Goal: Task Accomplishment & Management: Use online tool/utility

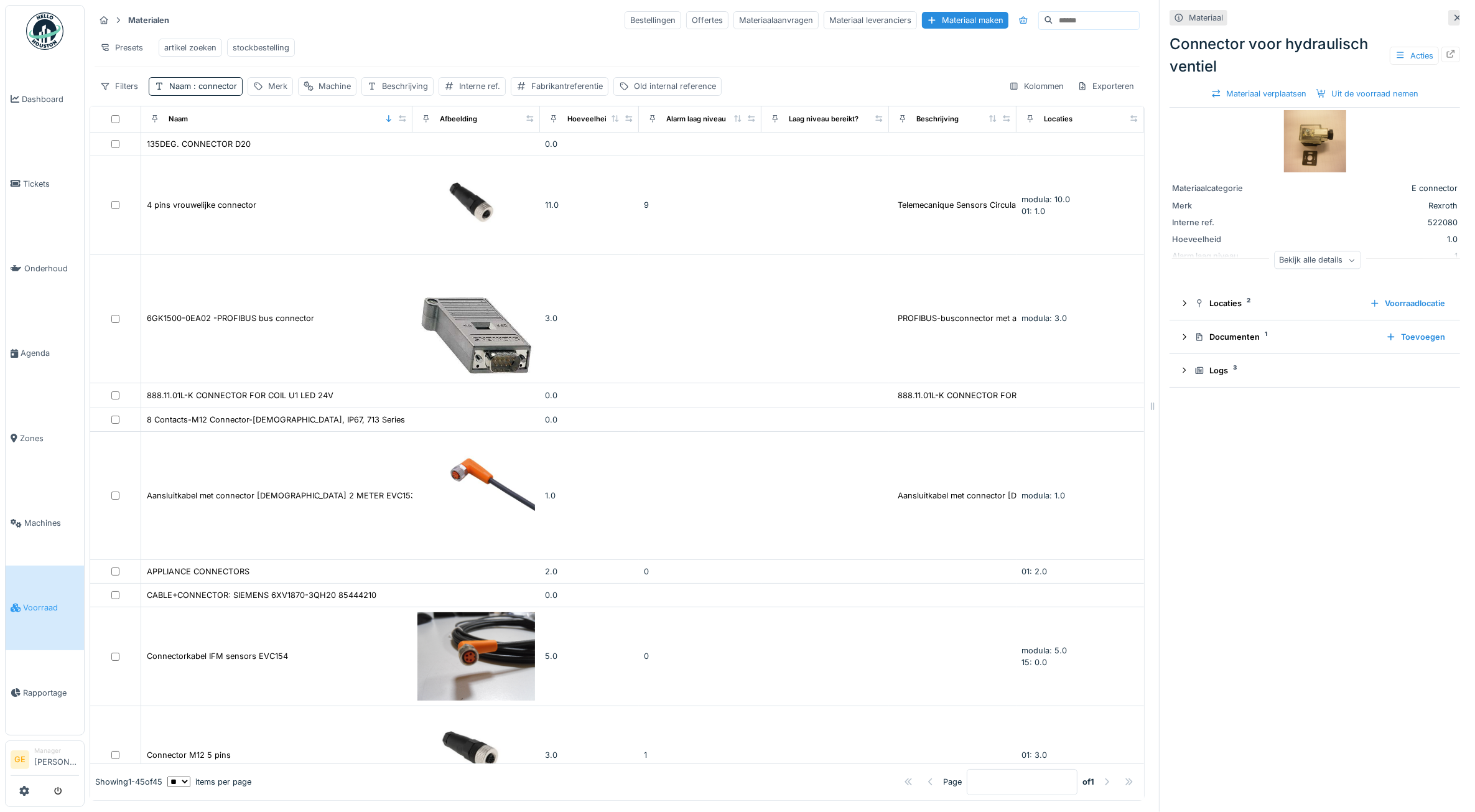
scroll to position [805, 0]
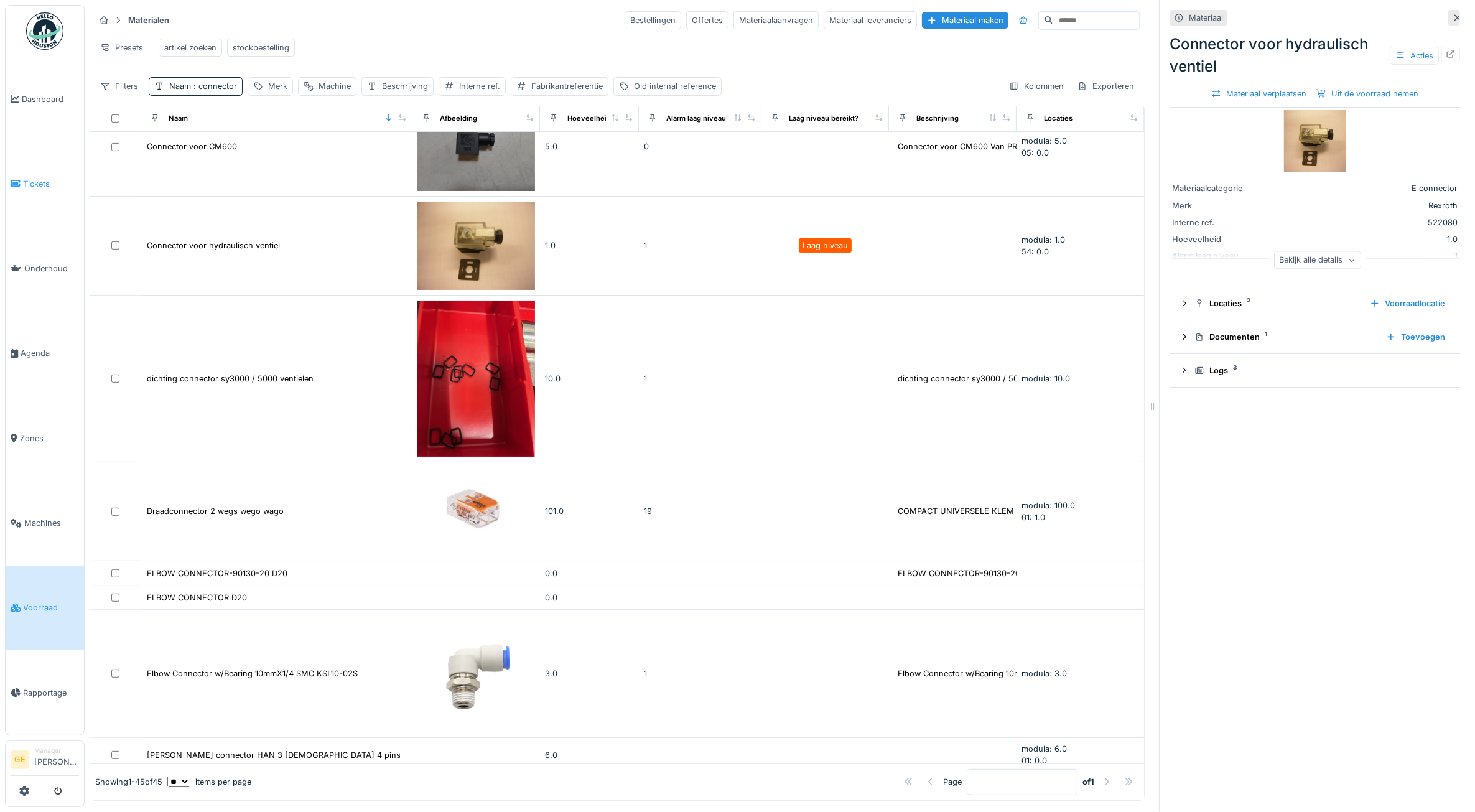
click at [20, 179] on icon at bounding box center [15, 184] width 10 height 9
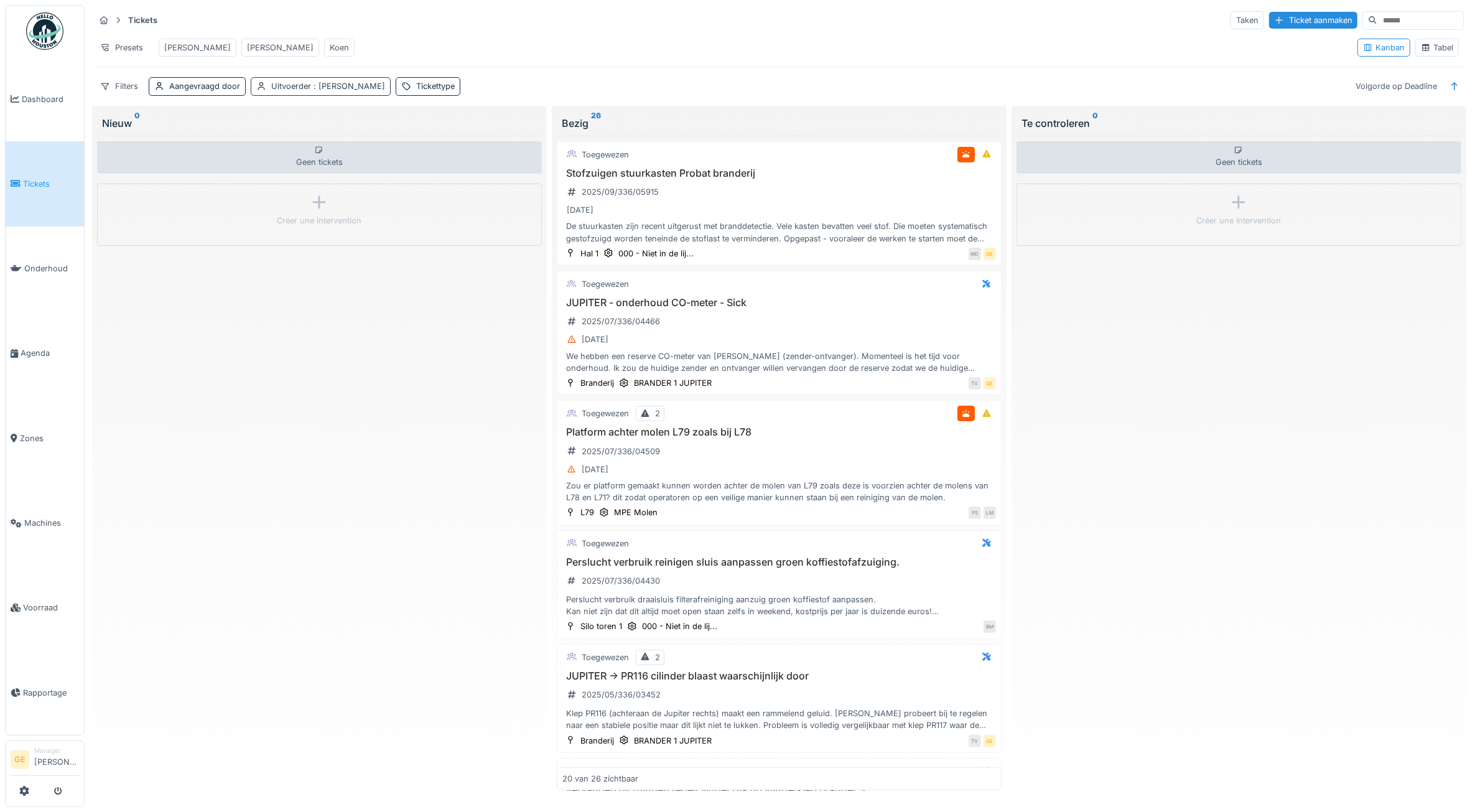
click at [354, 92] on div "Uitvoerder : [PERSON_NAME]" at bounding box center [328, 86] width 114 height 12
click at [341, 173] on icon at bounding box center [346, 173] width 11 height 9
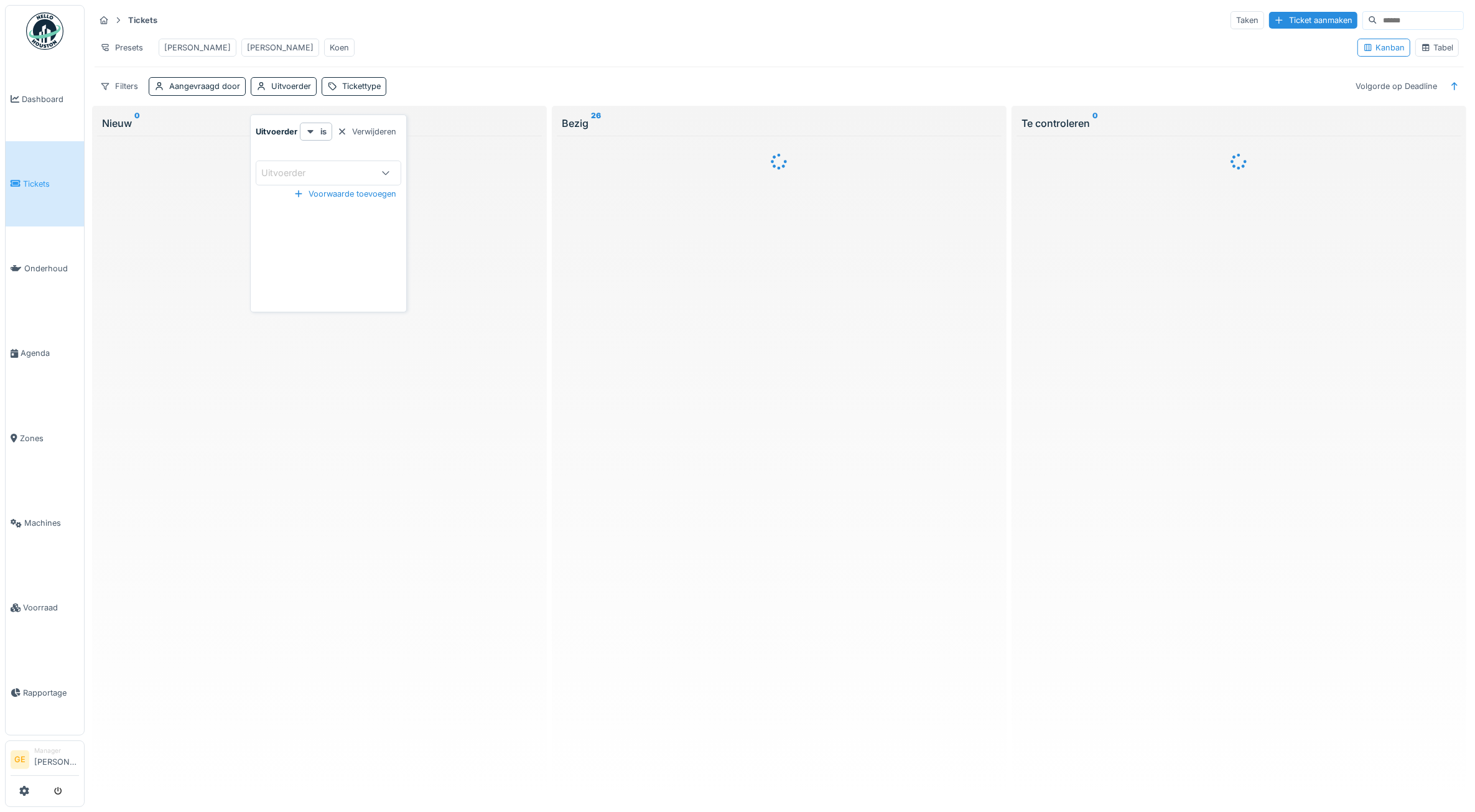
click at [316, 170] on div "Uitvoerder" at bounding box center [292, 173] width 62 height 14
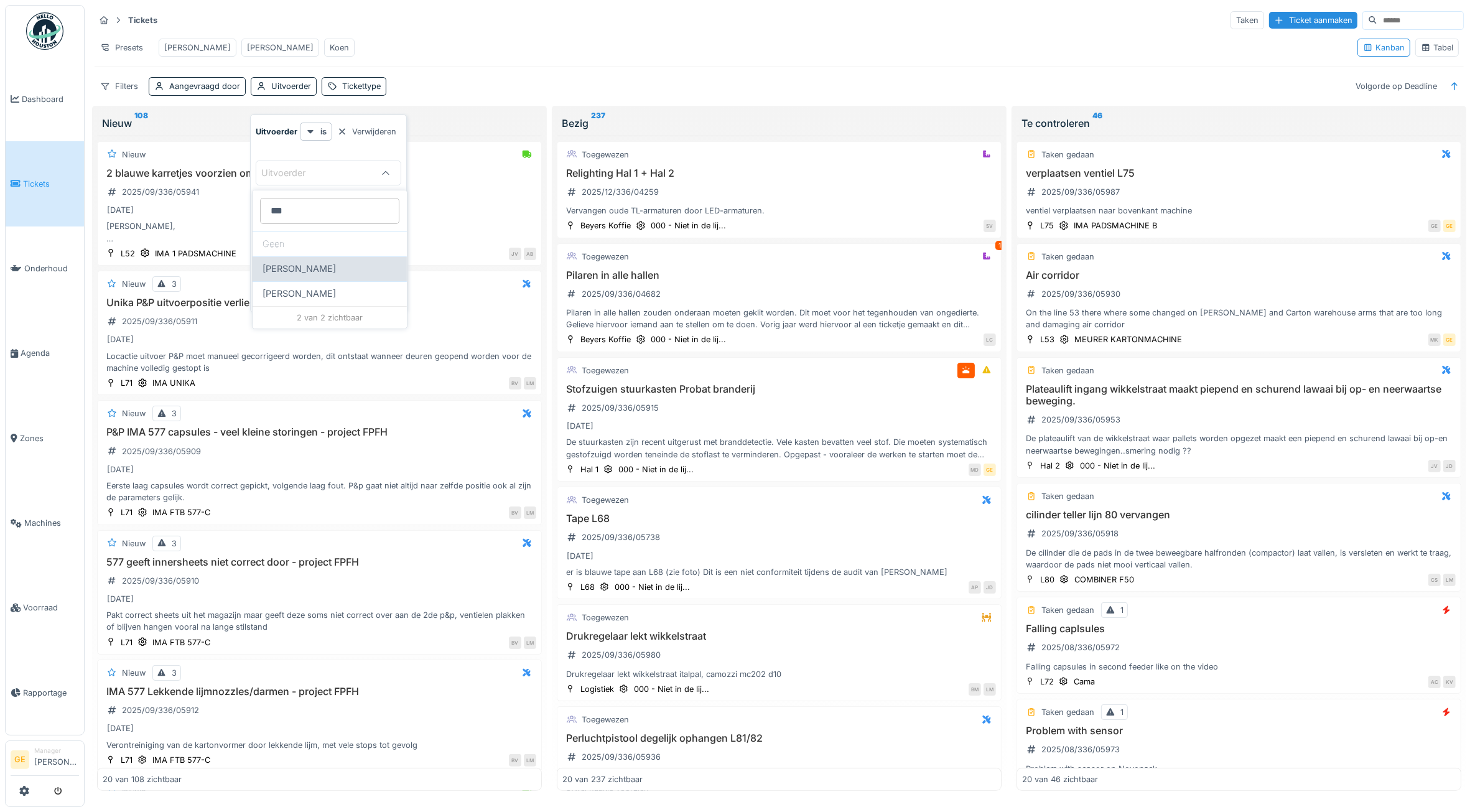
type input "***"
click at [336, 266] on span "Jean-pierre De smedt" at bounding box center [300, 269] width 74 height 14
type input "****"
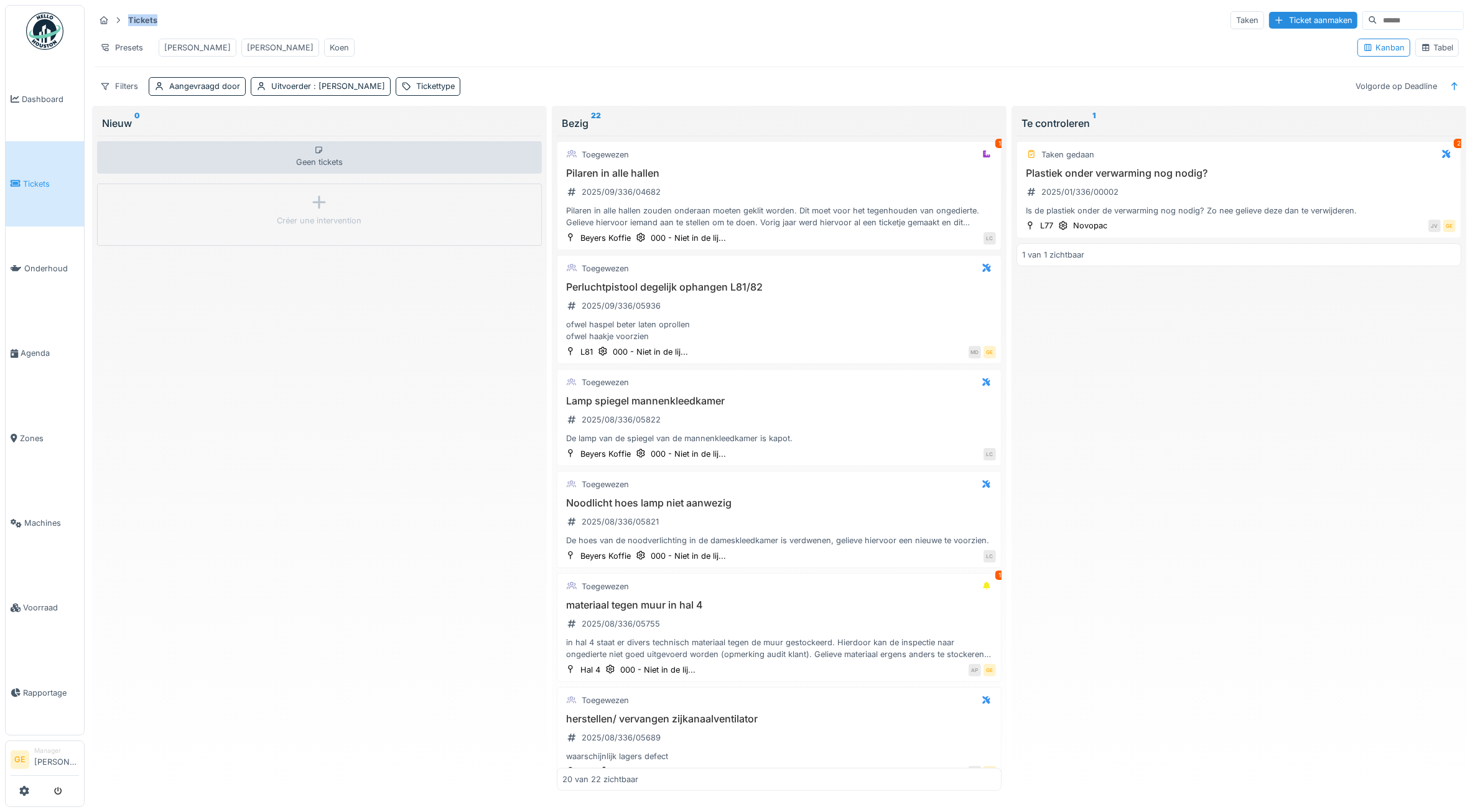
click at [467, 30] on div "Tickets Taken Ticket aanmaken Presets Adrian Gino Koen Kanban Tabel Filters Aan…" at bounding box center [779, 53] width 1380 height 96
click at [120, 42] on div "Presets" at bounding box center [122, 47] width 54 height 18
click at [150, 74] on div "Nieuwe weergave" at bounding box center [152, 76] width 110 height 19
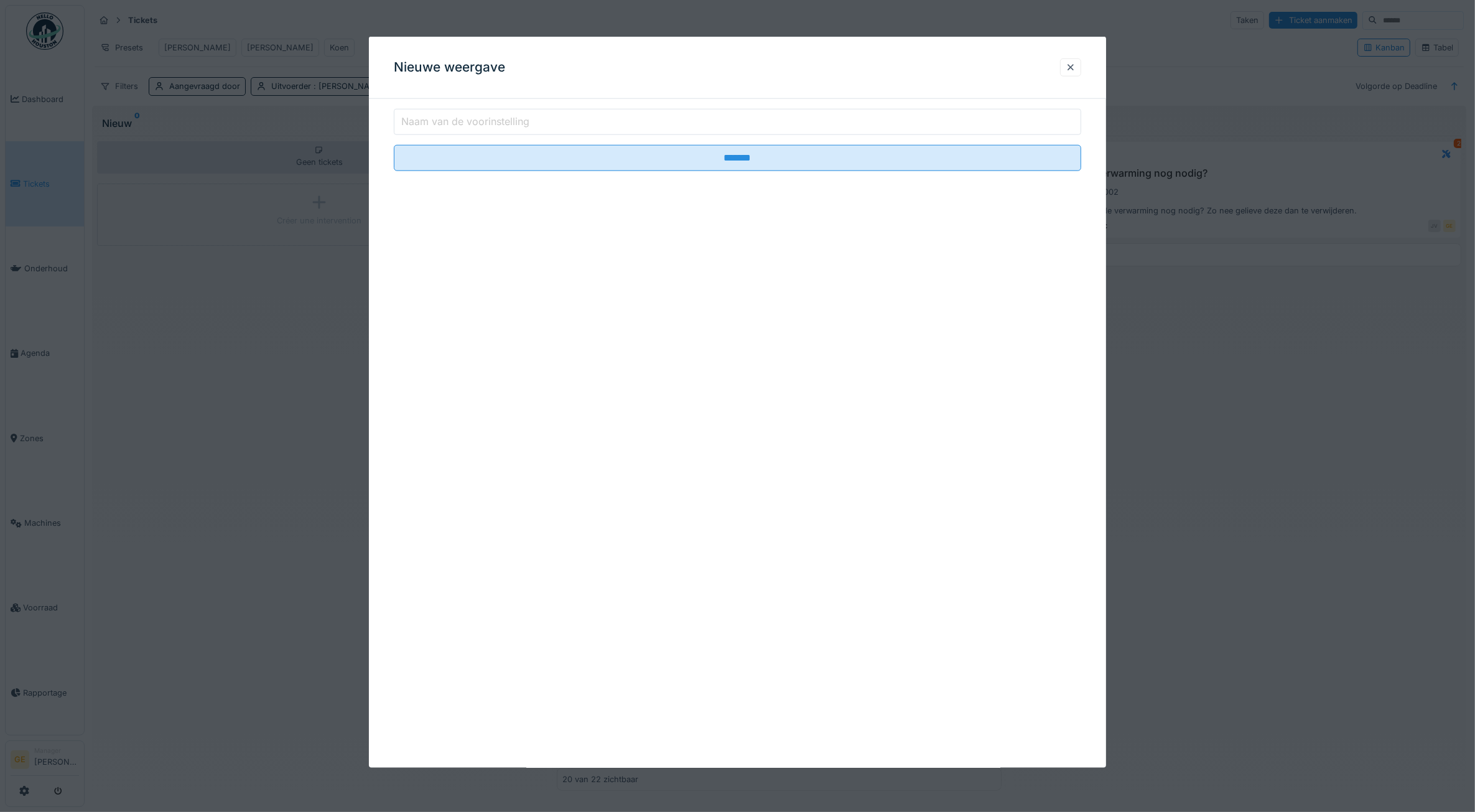
click at [480, 122] on label "Naam van de voorinstelling" at bounding box center [465, 122] width 133 height 15
click at [480, 122] on input "Naam van de voorinstelling" at bounding box center [738, 122] width 688 height 26
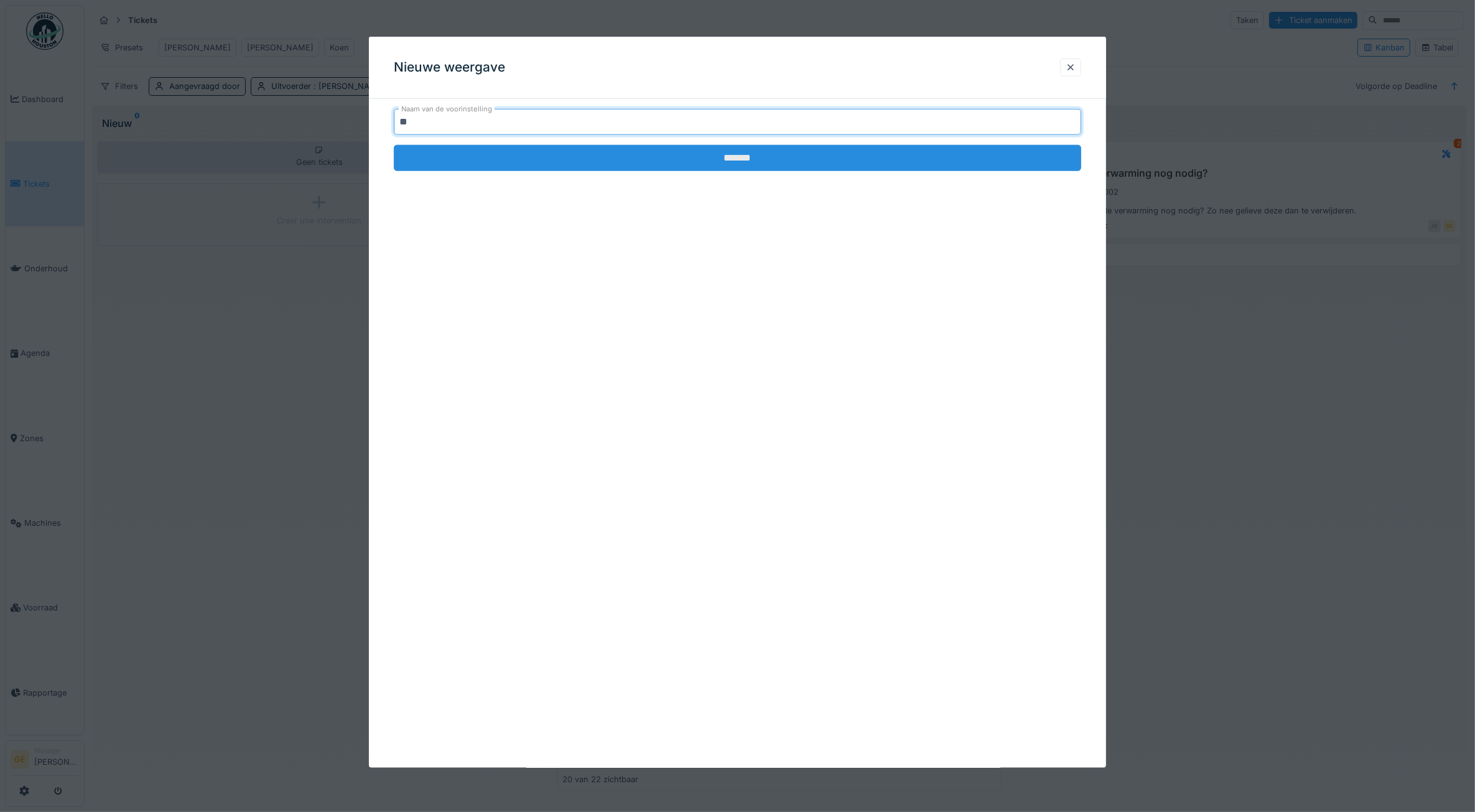
type input "**"
click at [573, 148] on input "*******" at bounding box center [738, 158] width 688 height 26
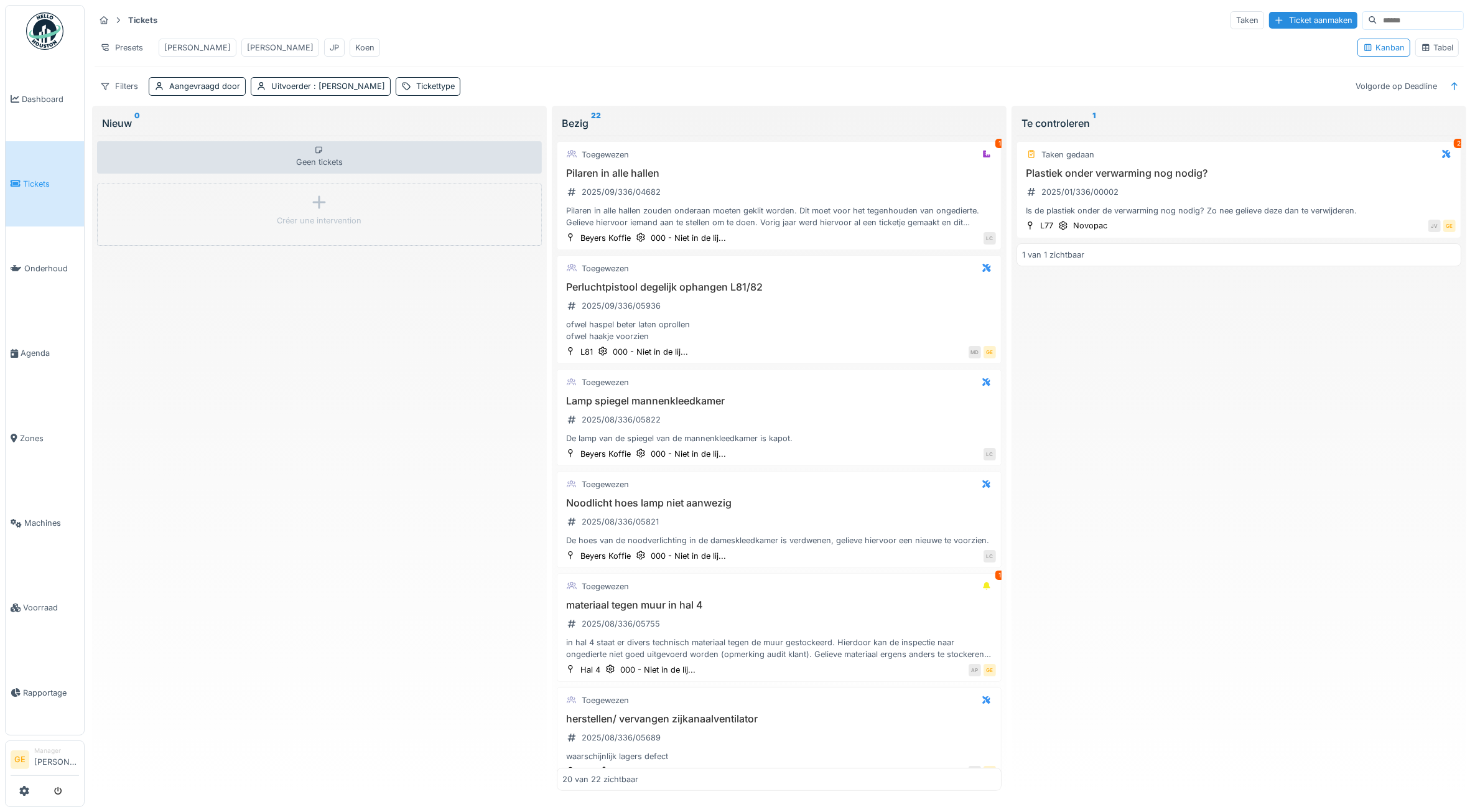
click at [32, 185] on span "Tickets" at bounding box center [51, 184] width 56 height 12
click at [35, 184] on span "Tickets" at bounding box center [51, 184] width 56 height 12
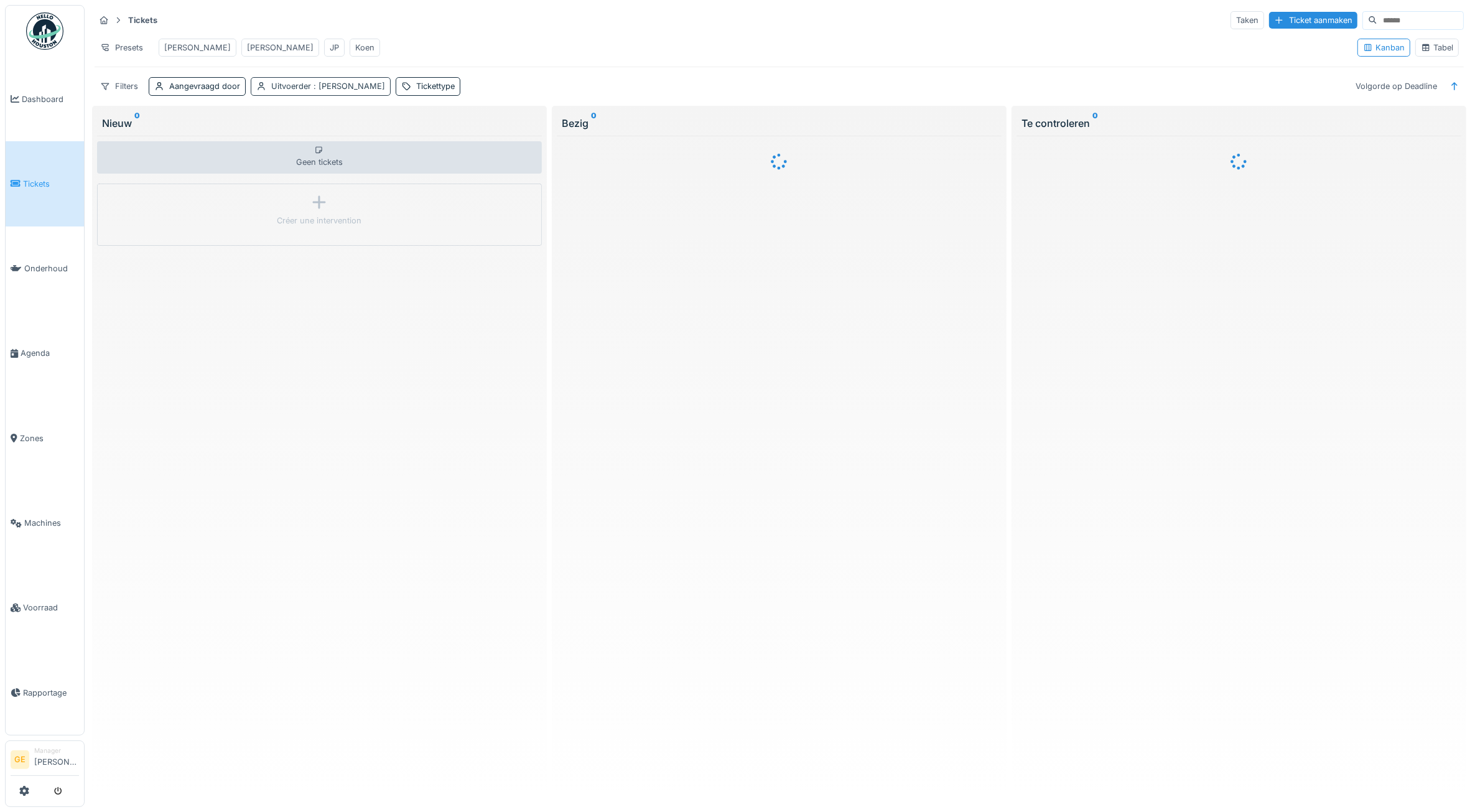
click at [381, 91] on span ": Jean-pierre De smedt" at bounding box center [348, 86] width 74 height 9
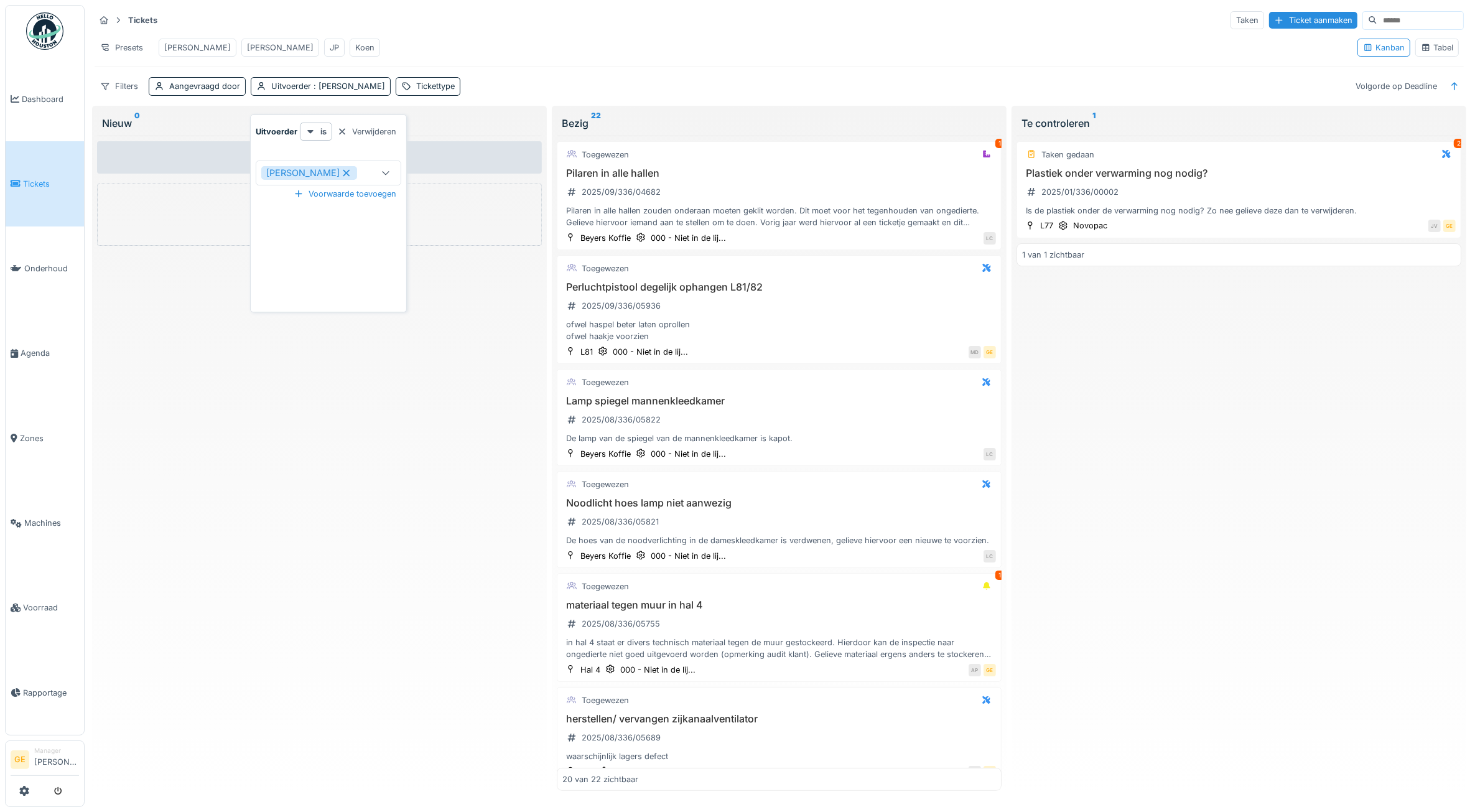
click at [351, 176] on icon at bounding box center [347, 173] width 7 height 7
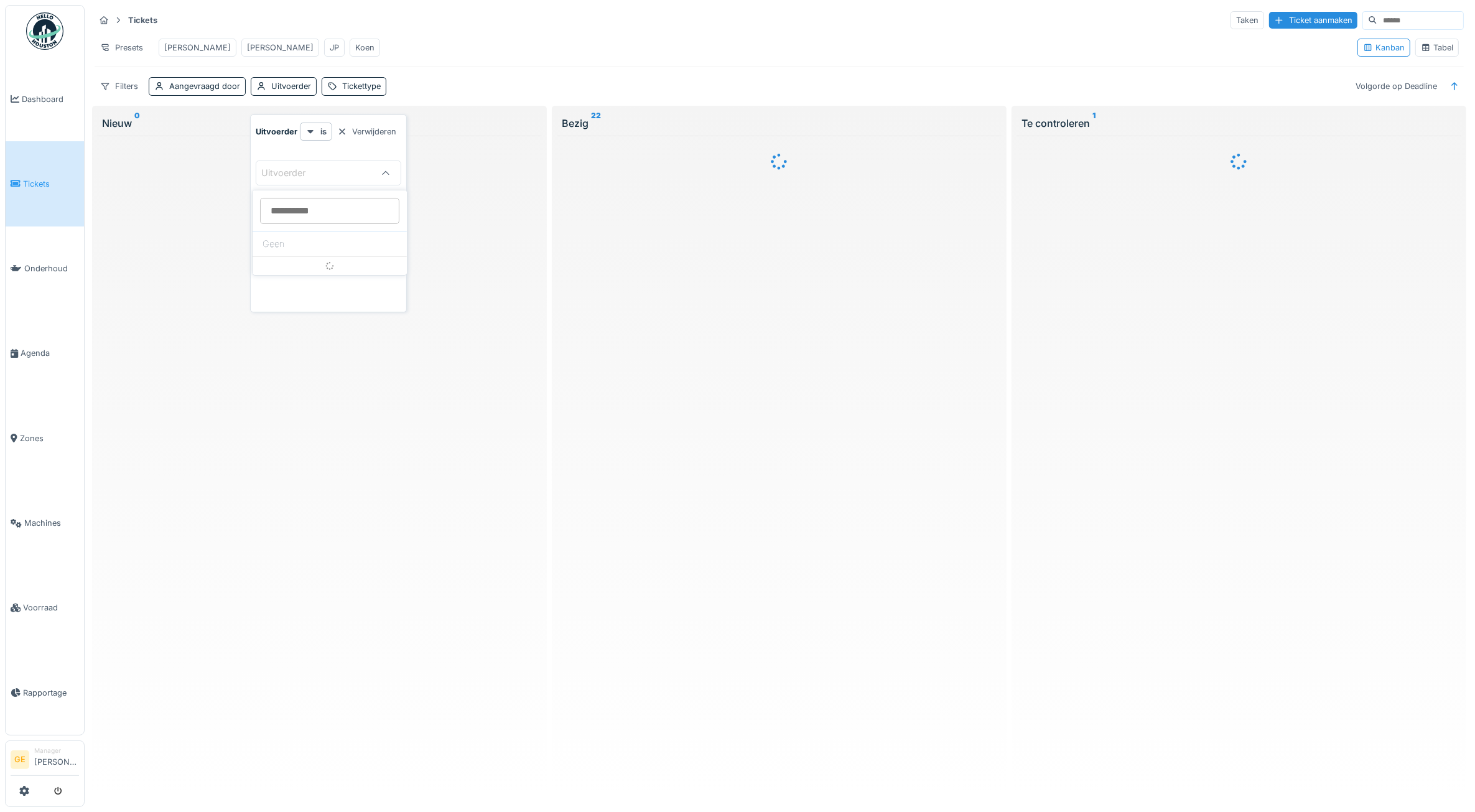
click at [438, 59] on div "Presets Adrian Gino JP Koen" at bounding box center [721, 47] width 1253 height 28
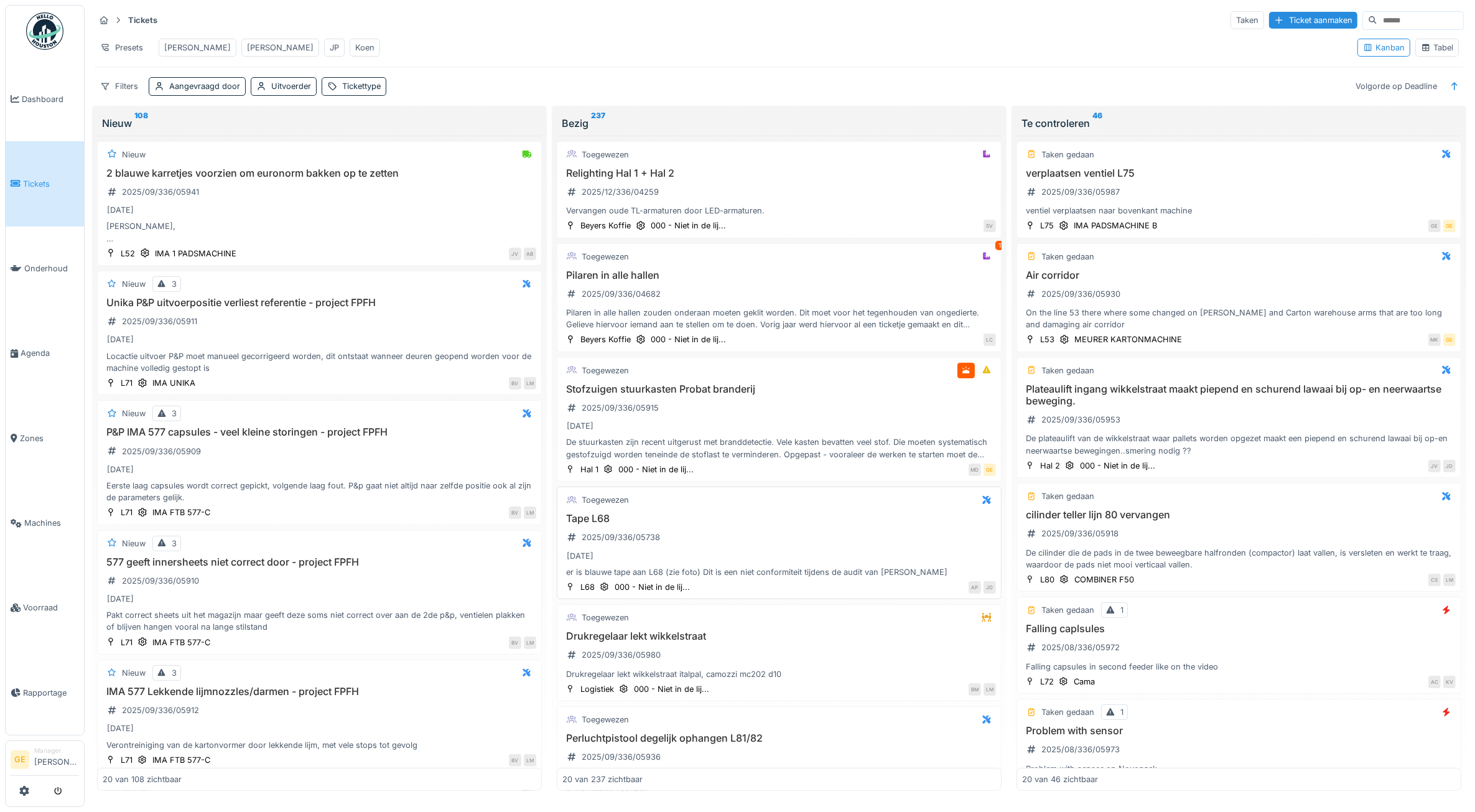
click at [720, 545] on div "Tape L68 2025/09/336/05738 12-9-2025 er is blauwe tape aan L68 (zie foto) Dit i…" at bounding box center [779, 545] width 434 height 65
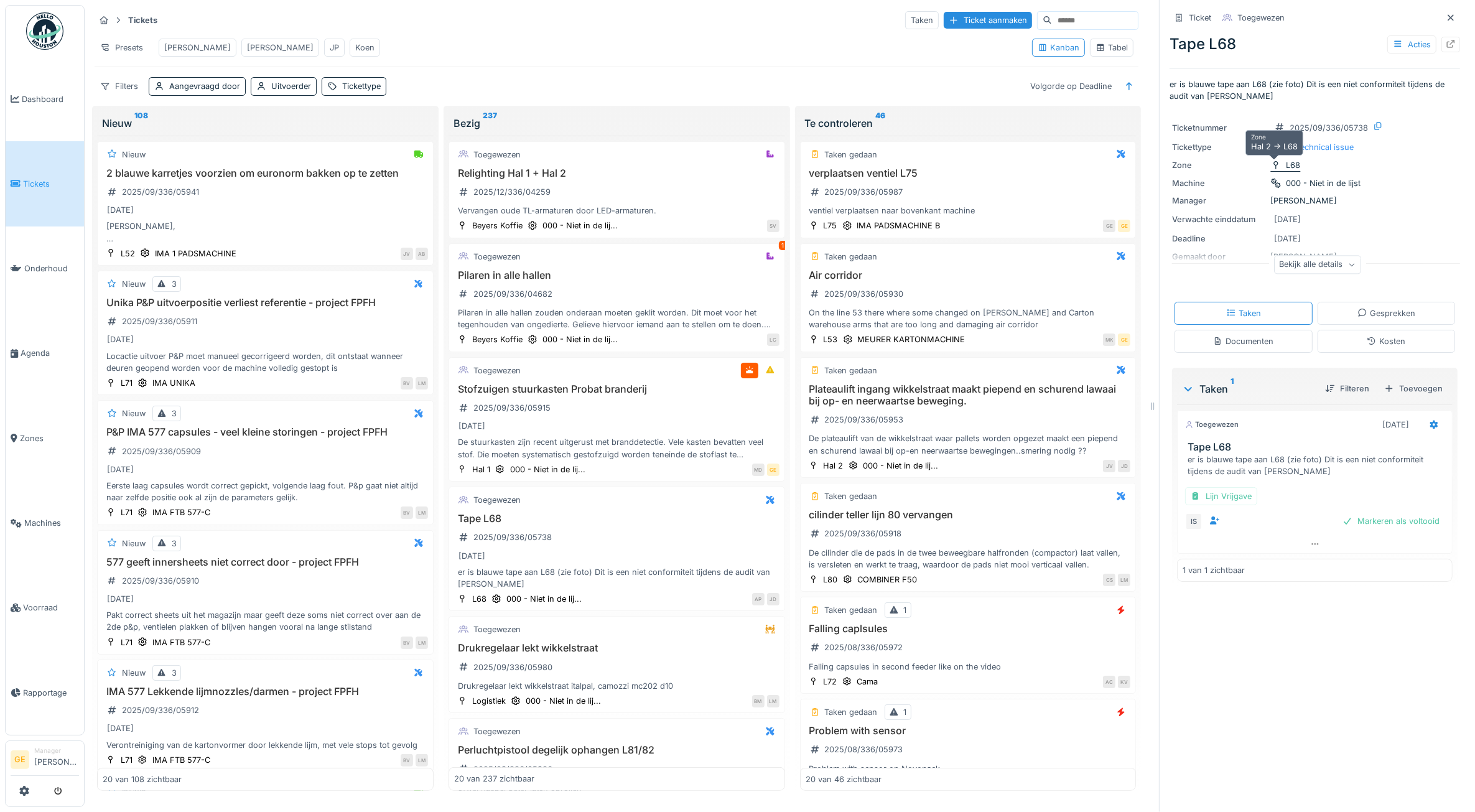
click at [1272, 160] on div "L68" at bounding box center [1285, 164] width 31 height 13
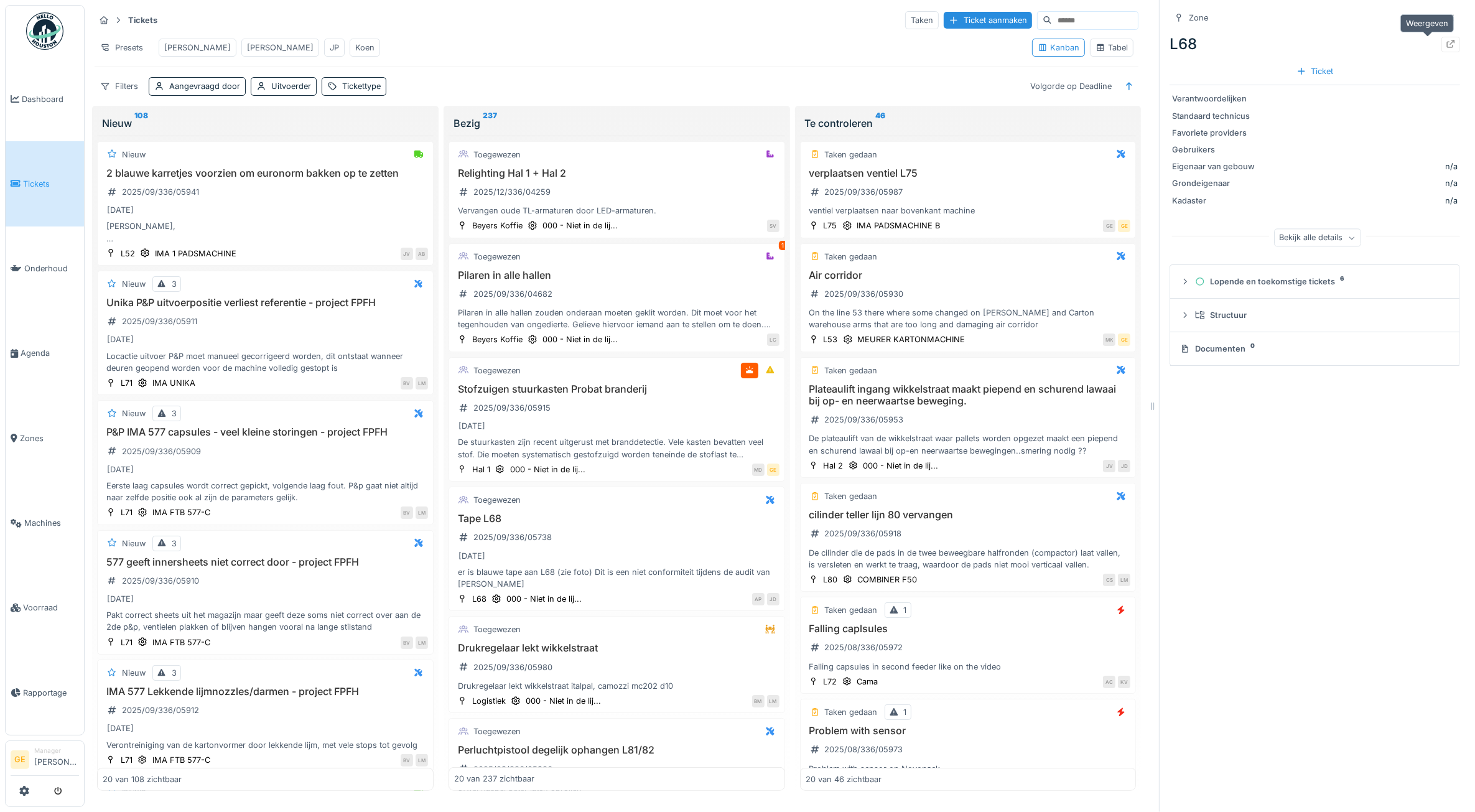
click at [1446, 42] on icon at bounding box center [1450, 44] width 10 height 8
click at [607, 525] on h3 "Tape L68" at bounding box center [616, 519] width 325 height 12
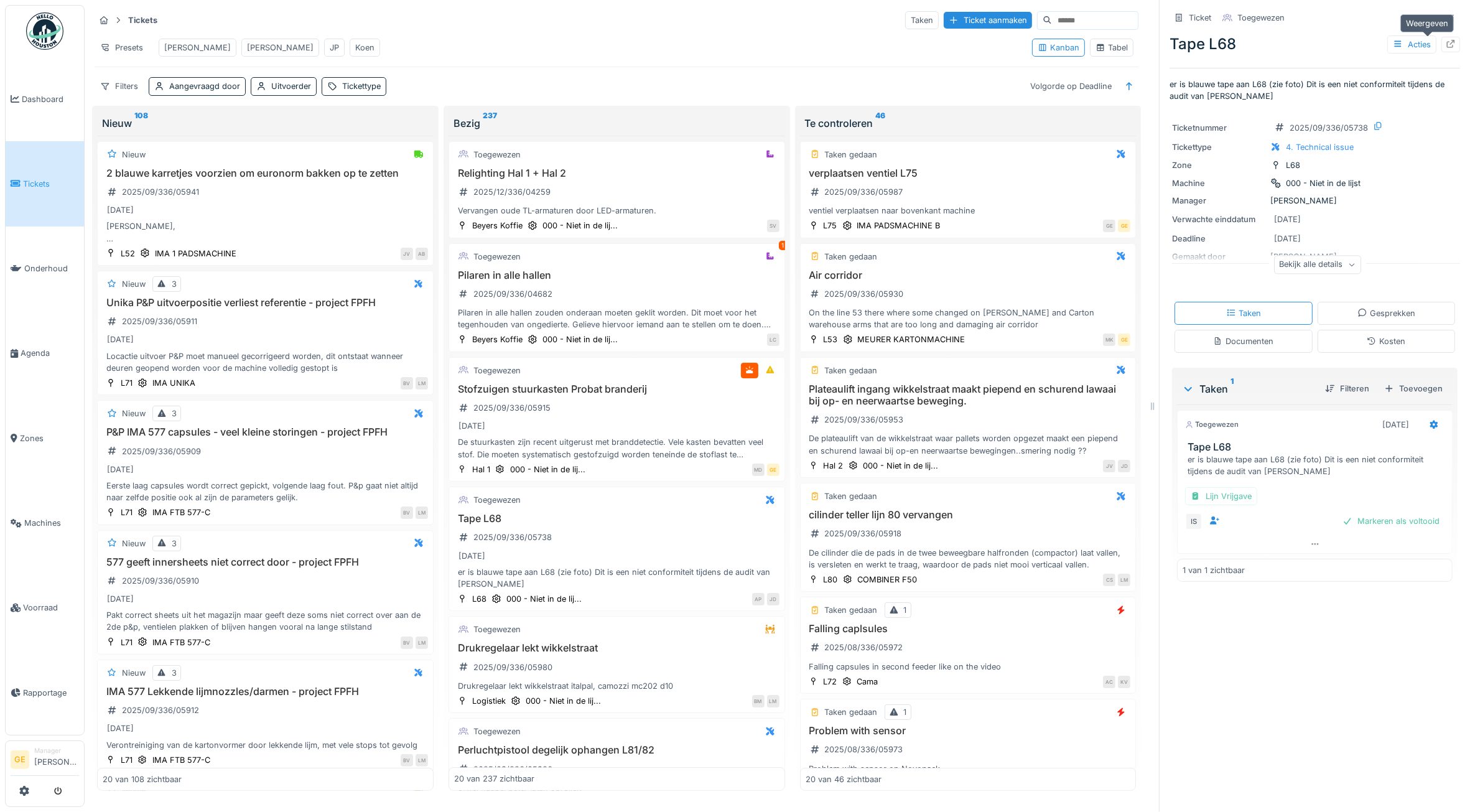
click at [1447, 42] on icon at bounding box center [1451, 44] width 8 height 8
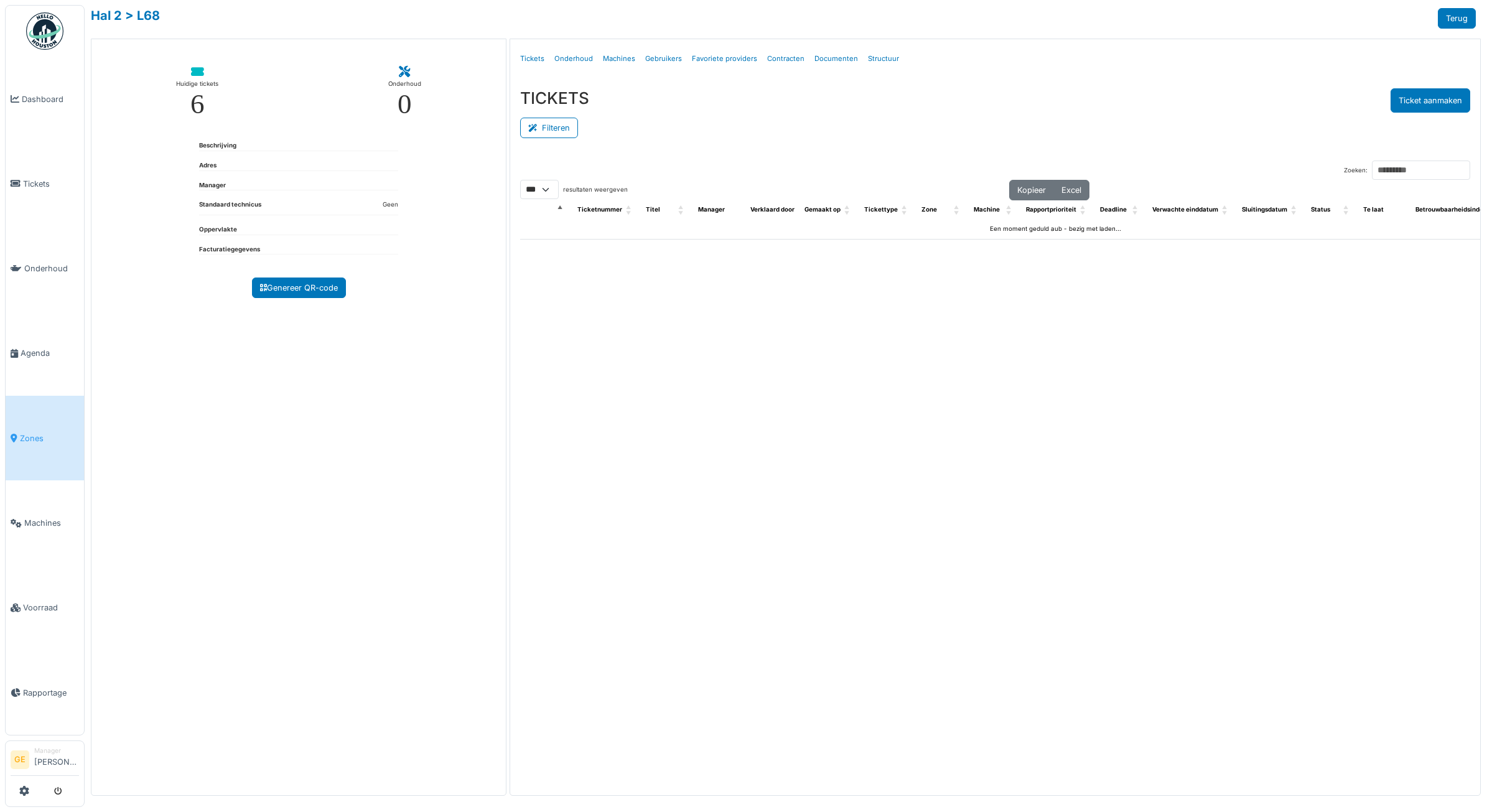
select select "***"
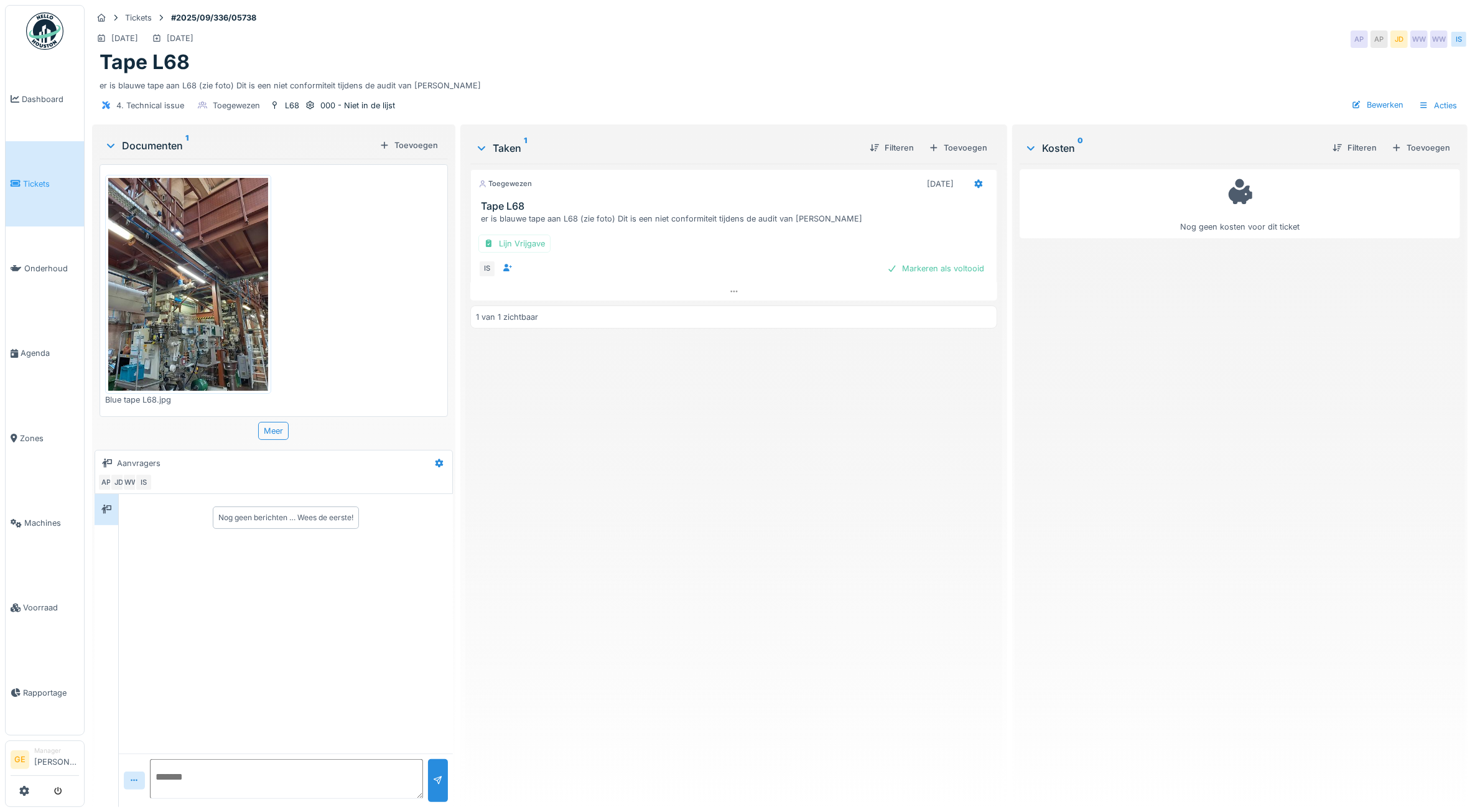
click at [178, 310] on img at bounding box center [188, 284] width 160 height 212
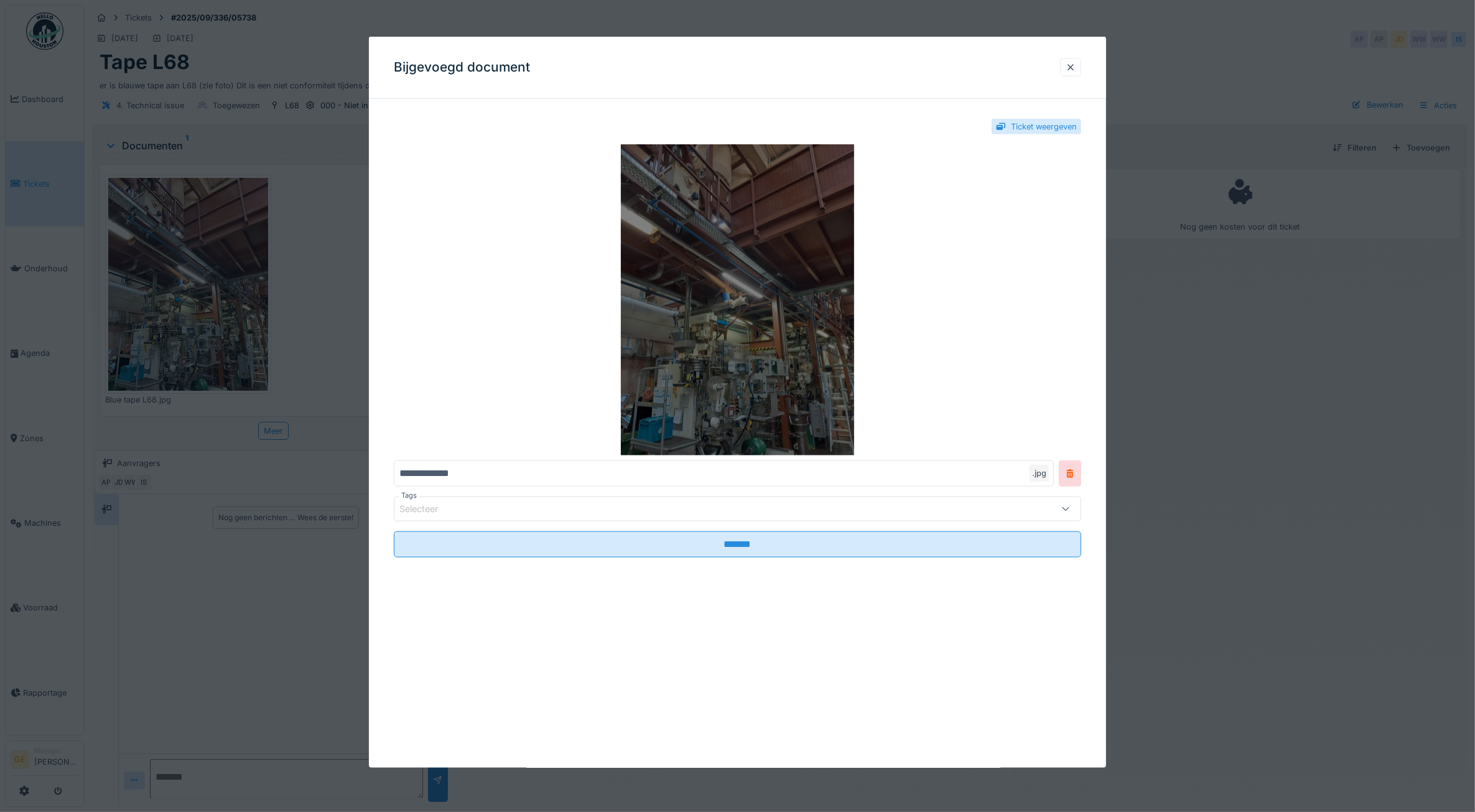
click at [775, 281] on img at bounding box center [738, 299] width 688 height 311
